Goal: Task Accomplishment & Management: Use online tool/utility

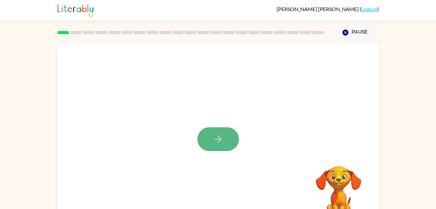
click at [216, 141] on icon "button" at bounding box center [217, 138] width 11 height 11
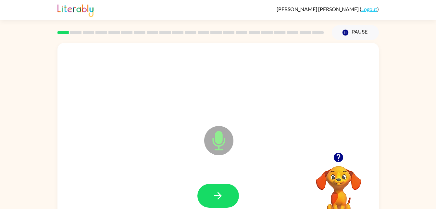
click at [220, 143] on icon "Microphone The Microphone is here when it is your turn to talk" at bounding box center [251, 148] width 97 height 49
click at [218, 196] on icon "button" at bounding box center [217, 195] width 7 height 7
click at [221, 191] on icon "button" at bounding box center [217, 195] width 11 height 11
click at [214, 193] on icon "button" at bounding box center [217, 195] width 11 height 11
click at [223, 200] on icon "button" at bounding box center [217, 195] width 11 height 11
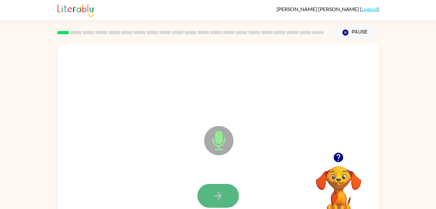
click at [219, 193] on icon "button" at bounding box center [217, 195] width 7 height 7
drag, startPoint x: 217, startPoint y: 185, endPoint x: 185, endPoint y: 189, distance: 31.7
click at [185, 189] on div at bounding box center [218, 195] width 309 height 53
click at [217, 195] on icon "button" at bounding box center [217, 195] width 7 height 7
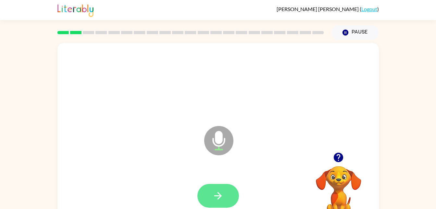
click at [210, 193] on button "button" at bounding box center [218, 195] width 42 height 24
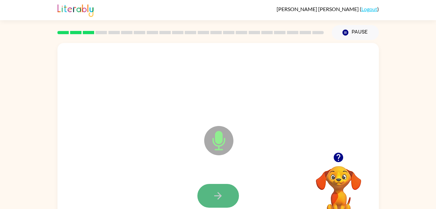
click at [215, 192] on icon "button" at bounding box center [217, 195] width 11 height 11
click at [215, 195] on icon "button" at bounding box center [217, 195] width 11 height 11
click at [215, 194] on icon "button" at bounding box center [217, 195] width 11 height 11
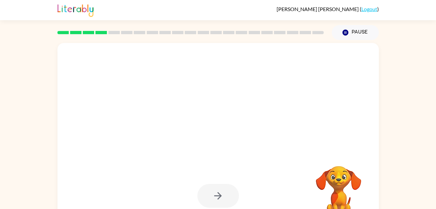
click at [214, 195] on div at bounding box center [218, 195] width 42 height 24
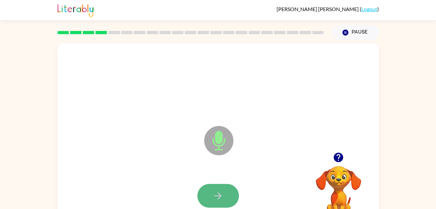
click at [223, 193] on icon "button" at bounding box center [217, 195] width 11 height 11
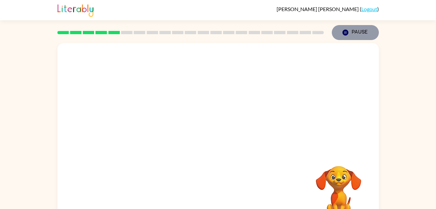
click at [343, 30] on icon "Pause" at bounding box center [345, 32] width 7 height 7
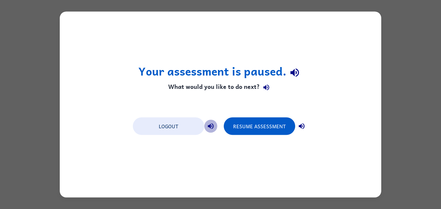
click at [213, 127] on icon "button" at bounding box center [211, 126] width 8 height 8
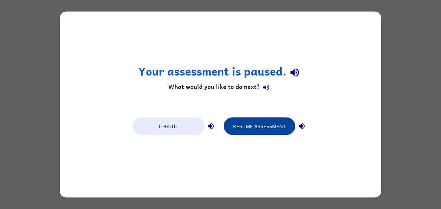
click at [236, 123] on button "Resume Assessment" at bounding box center [259, 126] width 71 height 18
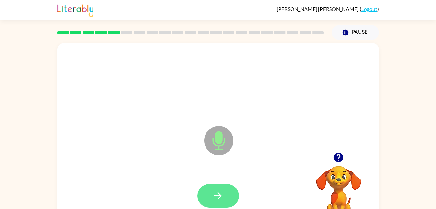
click at [213, 191] on icon "button" at bounding box center [217, 195] width 11 height 11
click at [217, 190] on icon "button" at bounding box center [217, 195] width 11 height 11
click at [217, 193] on icon "button" at bounding box center [217, 195] width 11 height 11
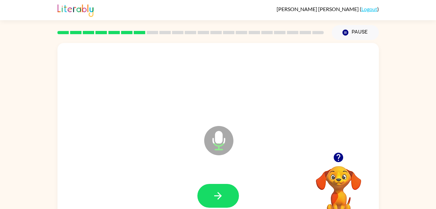
click at [217, 181] on div at bounding box center [218, 195] width 309 height 53
click at [217, 190] on icon "button" at bounding box center [217, 195] width 11 height 11
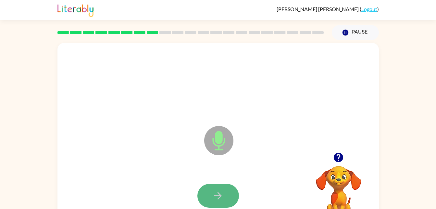
drag, startPoint x: 221, startPoint y: 193, endPoint x: 205, endPoint y: 193, distance: 15.9
click at [205, 193] on button "button" at bounding box center [218, 195] width 42 height 24
click at [221, 198] on icon "button" at bounding box center [217, 195] width 11 height 11
click at [210, 201] on button "button" at bounding box center [218, 195] width 42 height 24
click at [224, 195] on button "button" at bounding box center [218, 195] width 42 height 24
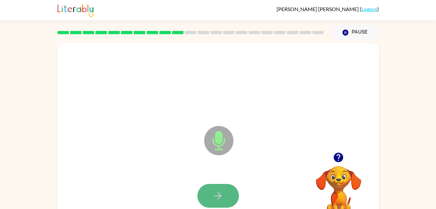
click at [224, 196] on button "button" at bounding box center [218, 195] width 42 height 24
click at [225, 199] on button "button" at bounding box center [218, 195] width 42 height 24
click at [220, 199] on icon "button" at bounding box center [217, 195] width 11 height 11
click at [218, 197] on icon "button" at bounding box center [217, 195] width 11 height 11
click at [217, 194] on icon "button" at bounding box center [217, 195] width 11 height 11
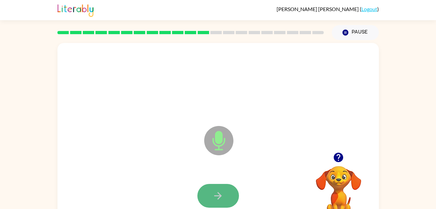
drag, startPoint x: 217, startPoint y: 194, endPoint x: 210, endPoint y: 195, distance: 6.4
click at [210, 195] on button "button" at bounding box center [218, 195] width 42 height 24
click at [208, 193] on button "button" at bounding box center [218, 195] width 42 height 24
click at [217, 195] on icon "button" at bounding box center [217, 195] width 11 height 11
click at [209, 197] on button "button" at bounding box center [218, 195] width 42 height 24
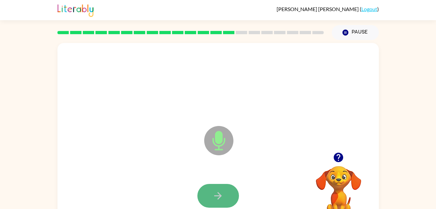
click at [220, 193] on icon "button" at bounding box center [217, 195] width 11 height 11
click at [203, 192] on button "button" at bounding box center [218, 195] width 42 height 24
click at [209, 203] on button "button" at bounding box center [218, 195] width 42 height 24
click at [223, 189] on button "button" at bounding box center [218, 195] width 42 height 24
click at [212, 191] on button "button" at bounding box center [218, 195] width 42 height 24
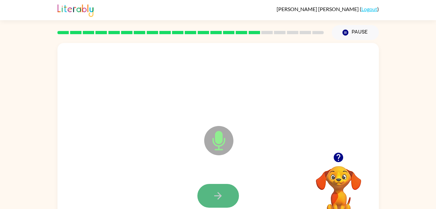
drag, startPoint x: 212, startPoint y: 191, endPoint x: 210, endPoint y: 200, distance: 9.2
click at [210, 200] on button "button" at bounding box center [218, 195] width 42 height 24
click at [214, 187] on button "button" at bounding box center [218, 195] width 42 height 24
click at [215, 195] on icon "button" at bounding box center [217, 195] width 7 height 7
click at [221, 202] on button "button" at bounding box center [218, 195] width 42 height 24
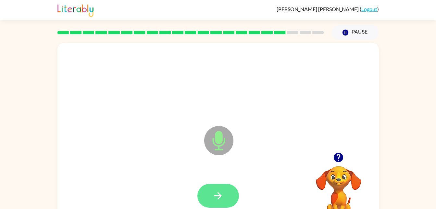
click at [224, 191] on button "button" at bounding box center [218, 195] width 42 height 24
click at [215, 190] on icon "button" at bounding box center [217, 195] width 11 height 11
click at [226, 191] on button "button" at bounding box center [218, 195] width 42 height 24
click at [221, 193] on icon "button" at bounding box center [217, 195] width 11 height 11
click at [221, 193] on div at bounding box center [218, 195] width 42 height 24
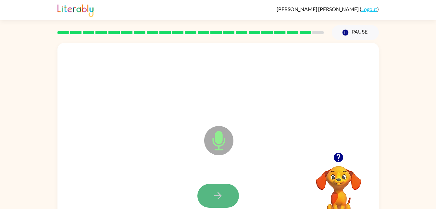
drag, startPoint x: 221, startPoint y: 193, endPoint x: 210, endPoint y: 199, distance: 12.5
click at [210, 199] on button "button" at bounding box center [218, 195] width 42 height 24
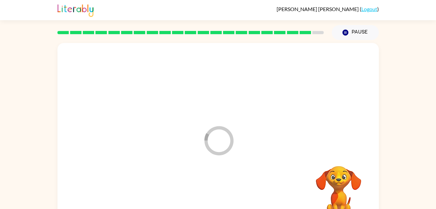
click at [210, 199] on div at bounding box center [218, 195] width 309 height 53
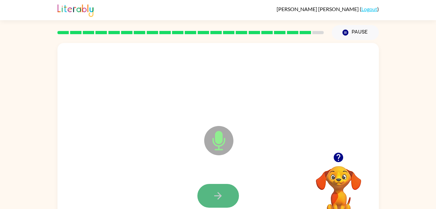
click at [221, 193] on icon "button" at bounding box center [217, 195] width 11 height 11
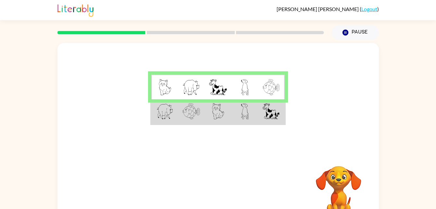
click at [183, 112] on img at bounding box center [192, 111] width 18 height 16
click at [184, 114] on img at bounding box center [192, 111] width 18 height 16
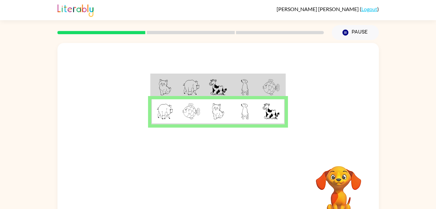
click at [183, 31] on div at bounding box center [191, 32] width 274 height 23
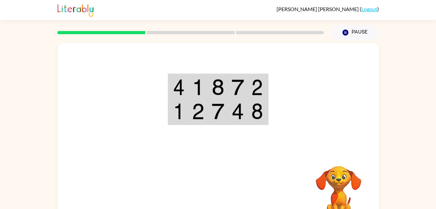
click at [202, 85] on img at bounding box center [198, 87] width 12 height 16
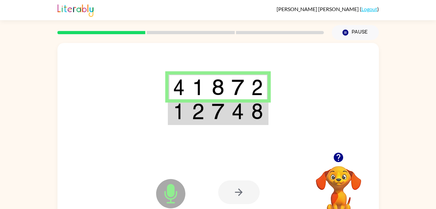
click at [235, 191] on div at bounding box center [239, 192] width 42 height 24
click at [265, 93] on td at bounding box center [258, 86] width 20 height 25
click at [173, 198] on icon "Microphone The Microphone is here when it is your turn to talk" at bounding box center [203, 201] width 97 height 49
click at [234, 179] on icon "Microphone The Microphone is here when it is your turn to talk" at bounding box center [203, 201] width 97 height 49
click at [235, 180] on div at bounding box center [239, 192] width 42 height 24
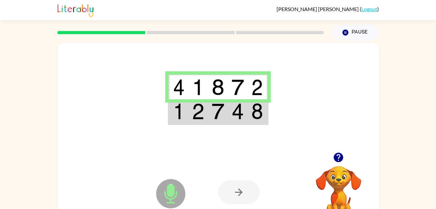
click at [235, 180] on div at bounding box center [239, 192] width 42 height 24
click at [181, 123] on td at bounding box center [179, 111] width 20 height 25
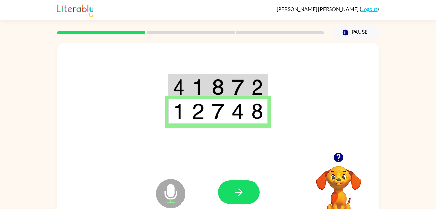
click at [231, 90] on td at bounding box center [238, 86] width 20 height 25
click at [218, 89] on img at bounding box center [218, 87] width 12 height 16
click at [226, 85] on td at bounding box center [218, 86] width 20 height 25
click at [236, 188] on icon "button" at bounding box center [238, 191] width 11 height 11
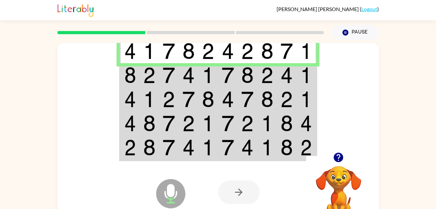
click at [137, 82] on td at bounding box center [130, 75] width 20 height 24
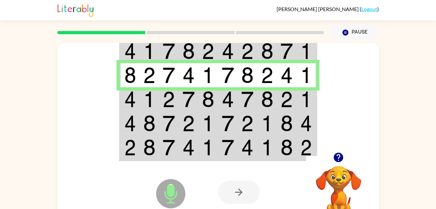
click at [131, 104] on img at bounding box center [130, 99] width 12 height 16
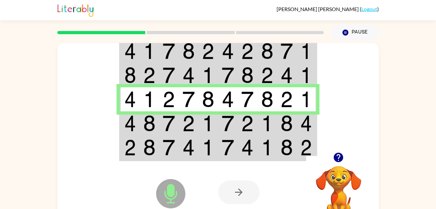
click at [129, 127] on img at bounding box center [130, 123] width 12 height 16
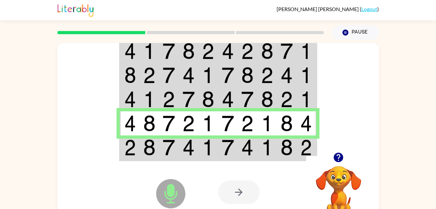
click at [130, 157] on div "Microphone The Microphone is here when it is your turn to talk" at bounding box center [154, 176] width 65 height 43
click at [134, 147] on img at bounding box center [130, 147] width 12 height 16
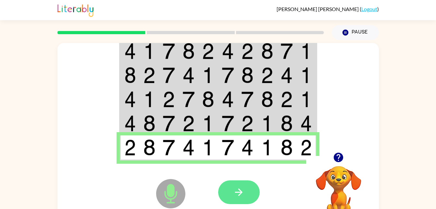
click at [239, 194] on icon "button" at bounding box center [238, 191] width 11 height 11
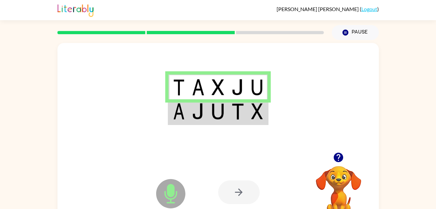
click at [213, 113] on img at bounding box center [218, 111] width 12 height 16
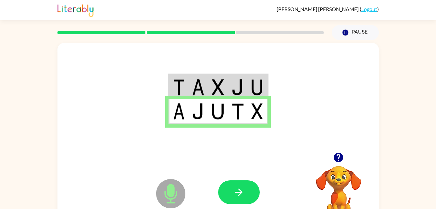
click at [218, 196] on div at bounding box center [239, 192] width 42 height 24
click at [223, 196] on button "button" at bounding box center [239, 192] width 42 height 24
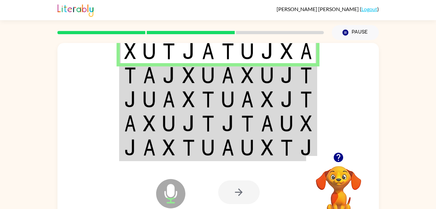
click at [289, 76] on img at bounding box center [287, 75] width 12 height 16
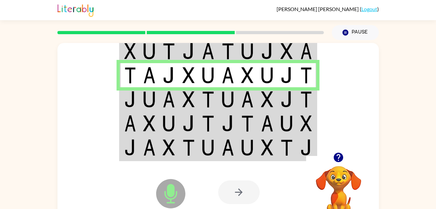
click at [178, 95] on td at bounding box center [169, 99] width 20 height 24
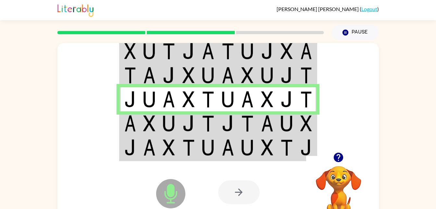
click at [132, 119] on img at bounding box center [130, 123] width 12 height 16
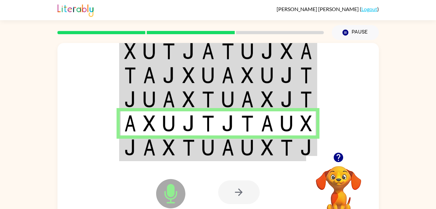
click at [132, 147] on img at bounding box center [130, 147] width 12 height 16
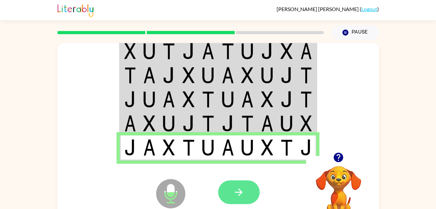
click at [228, 181] on button "button" at bounding box center [239, 192] width 42 height 24
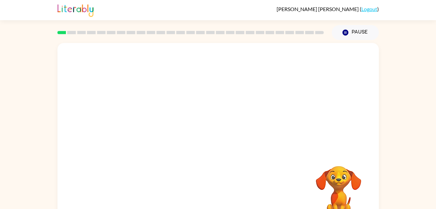
click at [214, 141] on div "Your browser must support playing .mp4 files to use Literably. Please try using…" at bounding box center [218, 135] width 322 height 185
drag, startPoint x: 222, startPoint y: 131, endPoint x: 152, endPoint y: 56, distance: 103.0
click at [152, 56] on div at bounding box center [218, 135] width 322 height 185
click at [215, 134] on icon "button" at bounding box center [217, 138] width 11 height 11
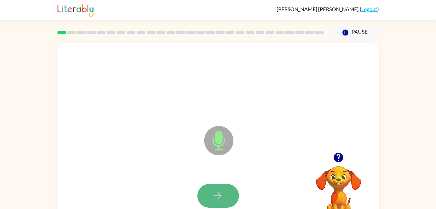
click at [210, 202] on button "button" at bounding box center [218, 195] width 42 height 24
click at [207, 190] on button "button" at bounding box center [218, 195] width 42 height 24
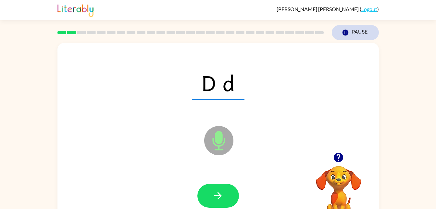
click at [351, 32] on button "Pause Pause" at bounding box center [355, 32] width 47 height 15
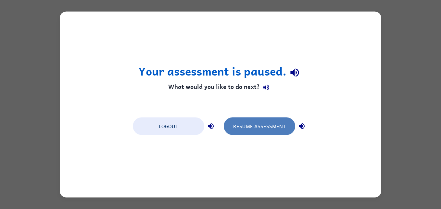
click at [267, 121] on button "Resume Assessment" at bounding box center [259, 126] width 71 height 18
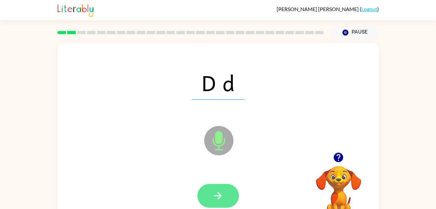
click at [220, 195] on icon "button" at bounding box center [217, 195] width 7 height 7
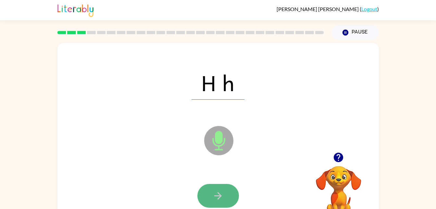
click at [216, 195] on icon "button" at bounding box center [217, 195] width 7 height 7
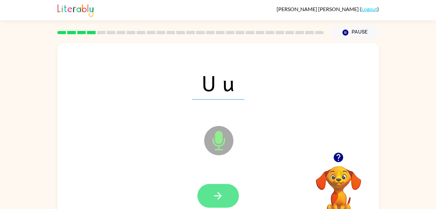
click at [218, 190] on icon "button" at bounding box center [217, 195] width 11 height 11
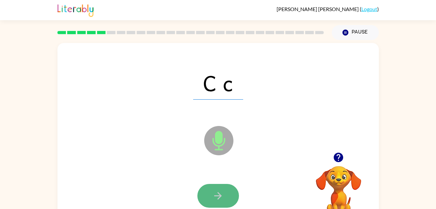
click at [219, 198] on icon "button" at bounding box center [217, 195] width 7 height 7
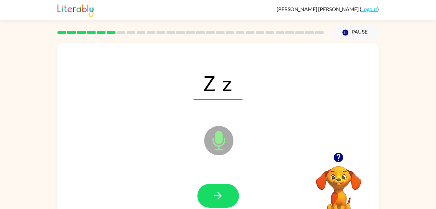
drag, startPoint x: 214, startPoint y: 194, endPoint x: 205, endPoint y: 200, distance: 10.7
click at [205, 200] on button "button" at bounding box center [218, 195] width 42 height 24
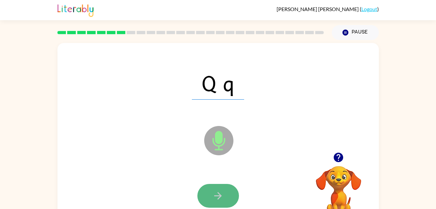
click at [209, 192] on button "button" at bounding box center [218, 195] width 42 height 24
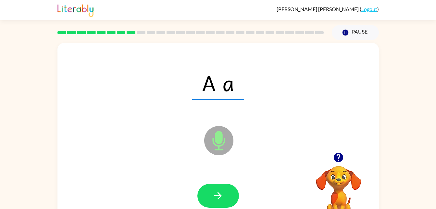
click at [211, 119] on icon at bounding box center [219, 125] width 16 height 49
click at [219, 186] on button "button" at bounding box center [218, 195] width 42 height 24
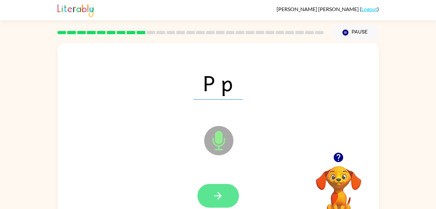
click at [222, 199] on icon "button" at bounding box center [217, 195] width 11 height 11
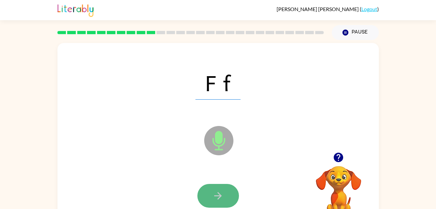
click at [226, 193] on button "button" at bounding box center [218, 195] width 42 height 24
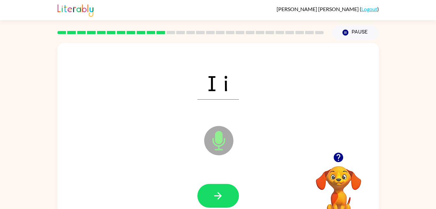
click at [226, 193] on button "button" at bounding box center [218, 195] width 42 height 24
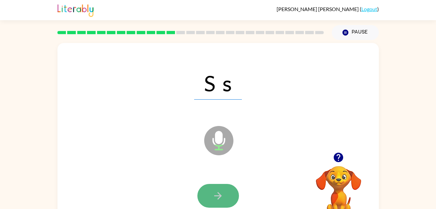
click at [207, 193] on button "button" at bounding box center [218, 195] width 42 height 24
click at [209, 191] on button "button" at bounding box center [218, 195] width 42 height 24
click at [213, 188] on button "button" at bounding box center [218, 195] width 42 height 24
click at [222, 196] on icon "button" at bounding box center [217, 195] width 11 height 11
click at [225, 196] on button "button" at bounding box center [218, 195] width 42 height 24
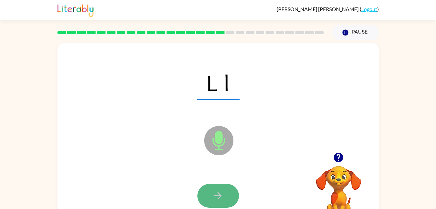
click at [212, 192] on button "button" at bounding box center [218, 195] width 42 height 24
click at [220, 197] on icon "button" at bounding box center [217, 195] width 7 height 7
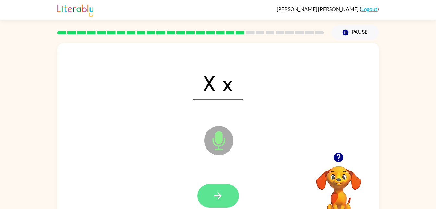
click at [216, 203] on button "button" at bounding box center [218, 195] width 42 height 24
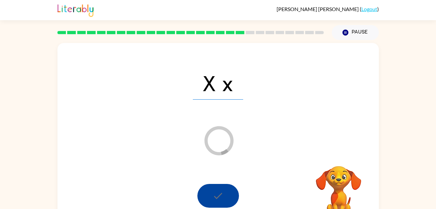
click at [216, 203] on div at bounding box center [218, 195] width 42 height 24
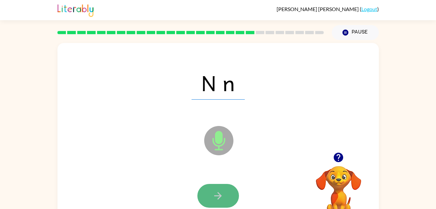
click at [220, 196] on icon "button" at bounding box center [217, 195] width 7 height 7
click at [210, 195] on button "button" at bounding box center [218, 195] width 42 height 24
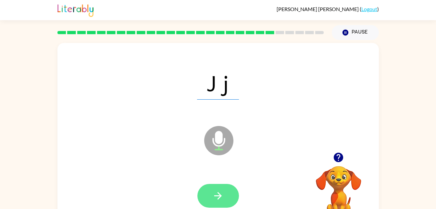
click at [205, 196] on button "button" at bounding box center [218, 195] width 42 height 24
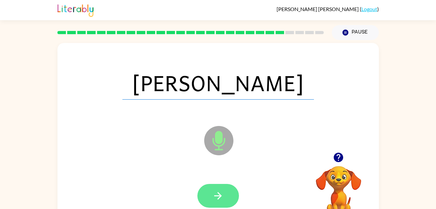
click at [210, 193] on button "button" at bounding box center [218, 195] width 42 height 24
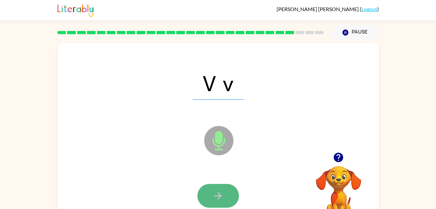
click at [223, 192] on icon "button" at bounding box center [217, 195] width 11 height 11
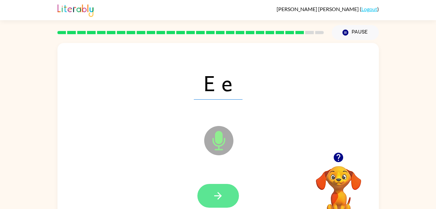
click at [211, 196] on button "button" at bounding box center [218, 195] width 42 height 24
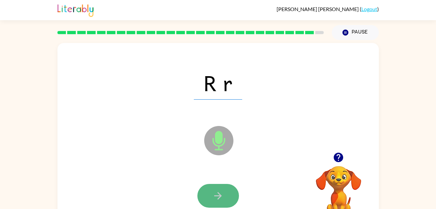
click at [214, 200] on icon "button" at bounding box center [217, 195] width 11 height 11
